Goal: Information Seeking & Learning: Find specific page/section

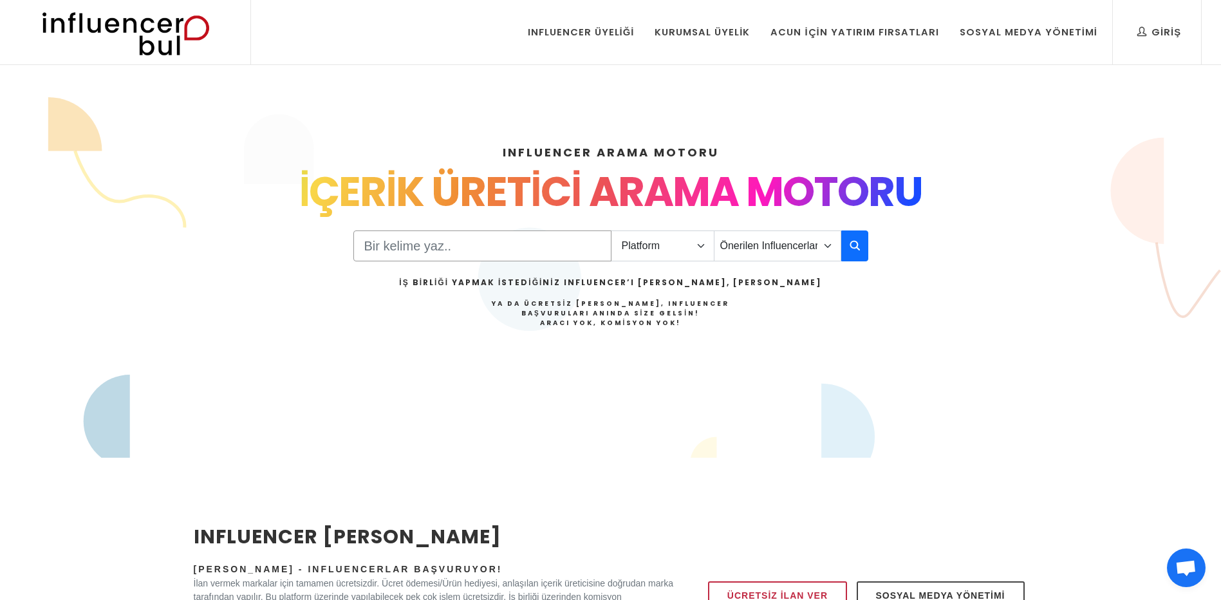
click at [546, 252] on input "Search" at bounding box center [482, 245] width 258 height 31
click at [709, 249] on select "Platform Instagram Facebook Youtube Tiktok Twitter Twitch" at bounding box center [663, 245] width 104 height 31
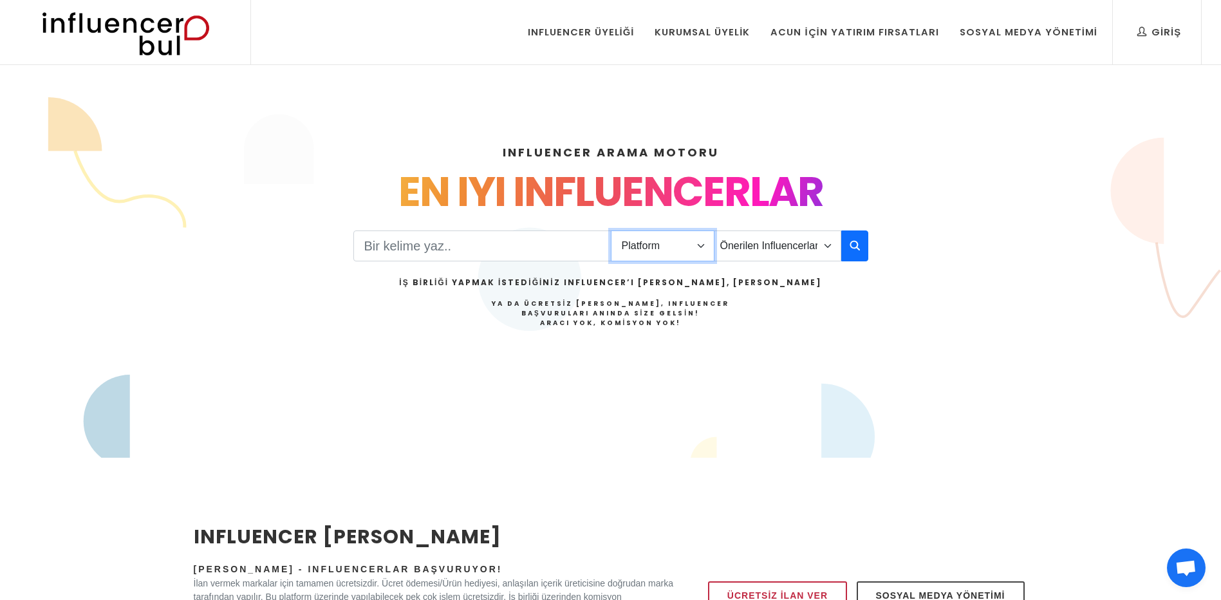
select select "1"
click at [611, 230] on select "Platform Instagram Facebook Youtube Tiktok Twitter Twitch" at bounding box center [663, 245] width 104 height 31
click at [826, 246] on select "Önerilen Influencerlar Aile & [PERSON_NAME] & [PERSON_NAME] [PERSON_NAME] & Giy…" at bounding box center [777, 245] width 127 height 31
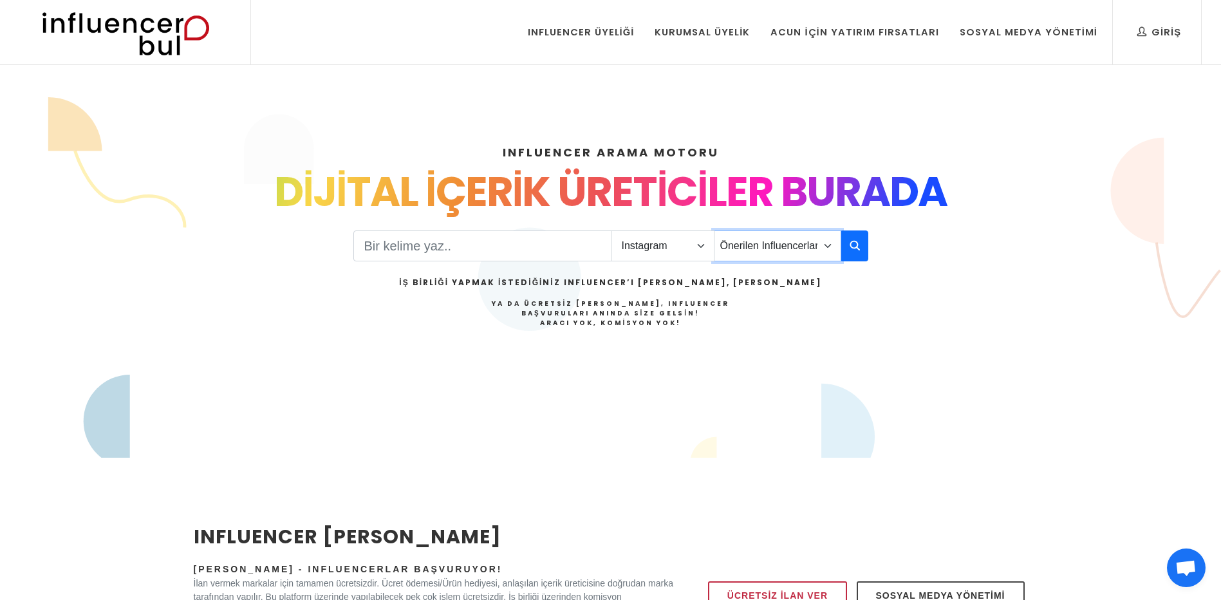
select select "34"
click at [714, 230] on select "Önerilen Influencerlar Aile & [PERSON_NAME] & [PERSON_NAME] [PERSON_NAME] & Giy…" at bounding box center [777, 245] width 127 height 31
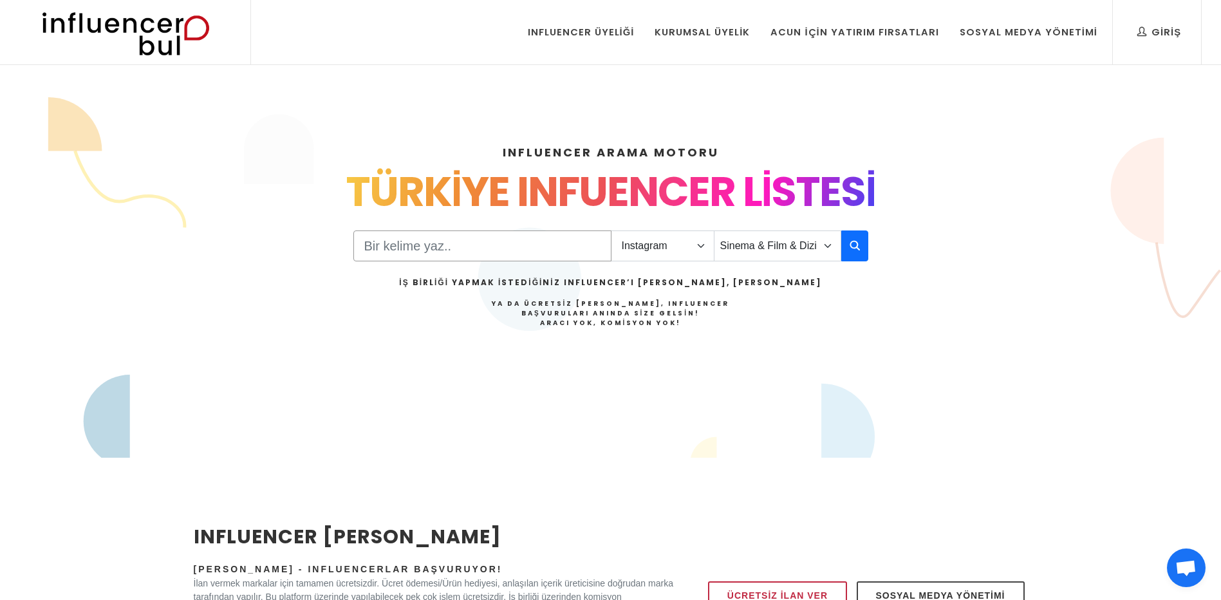
click at [473, 252] on input "Search" at bounding box center [482, 245] width 258 height 31
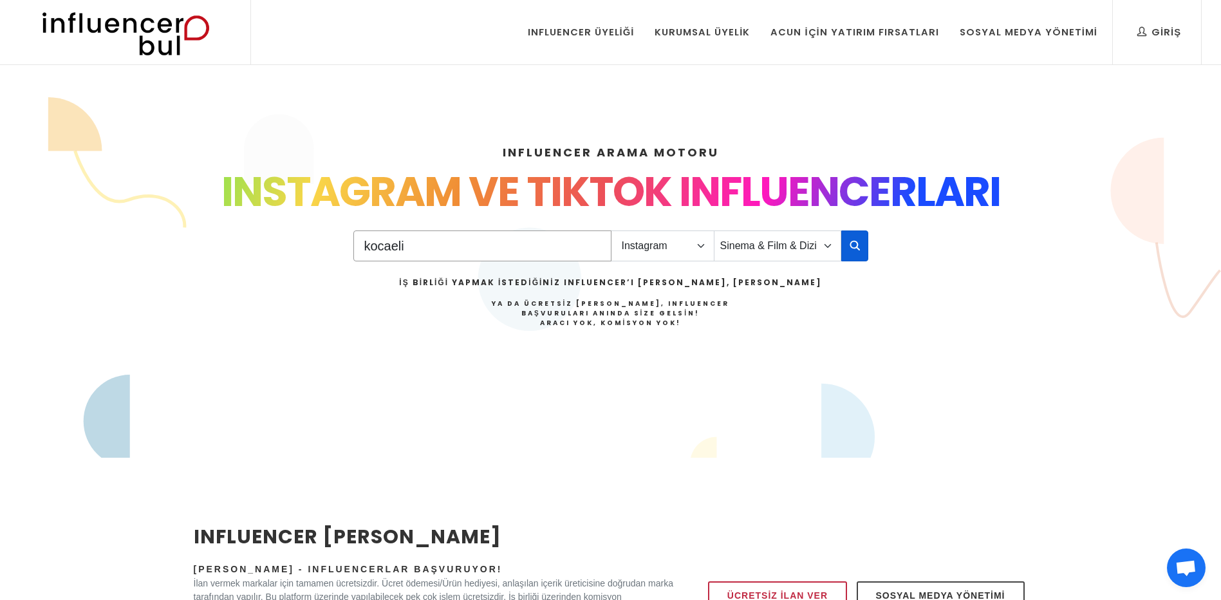
type input "kocaeli"
click at [859, 238] on icon "button" at bounding box center [854, 244] width 10 height 15
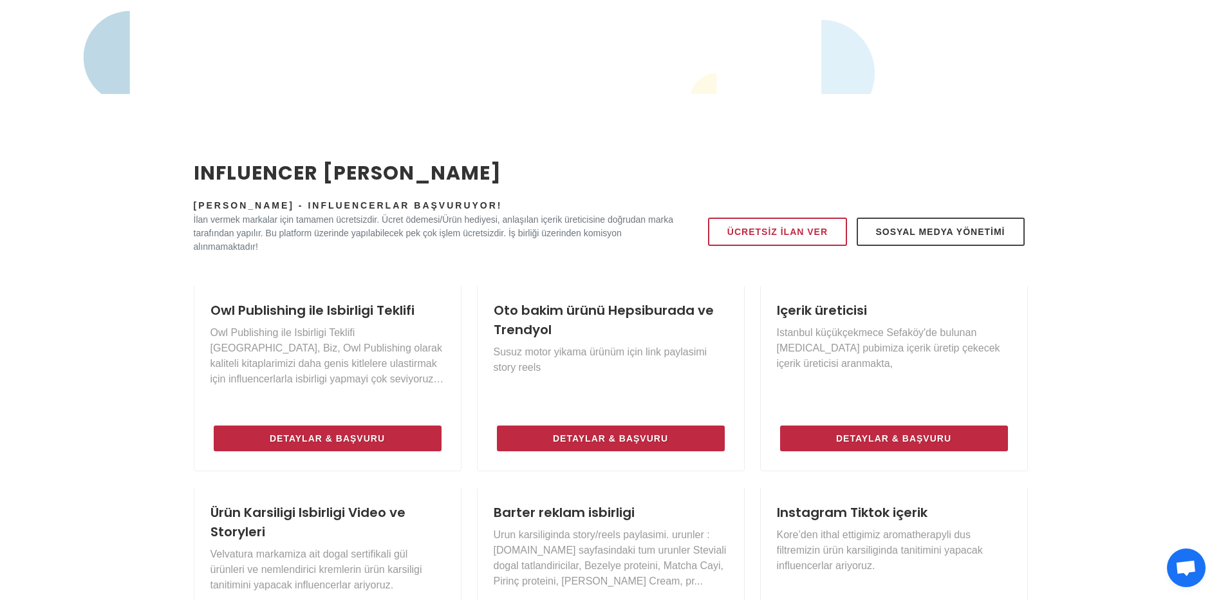
scroll to position [572, 0]
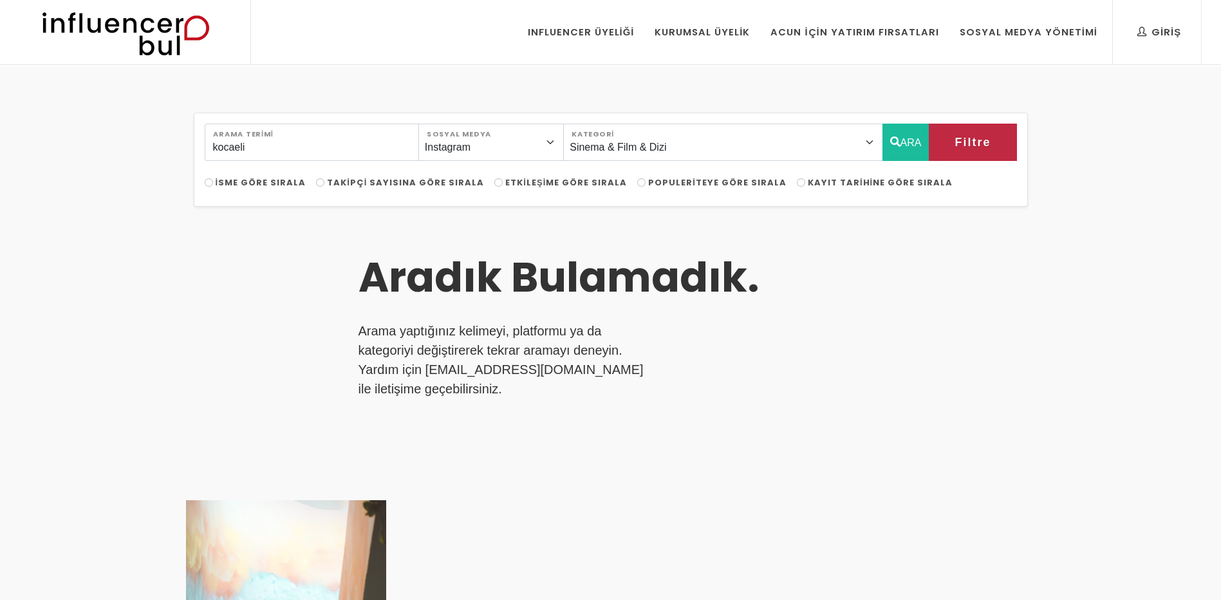
select select "34"
